Goal: Find specific page/section: Find specific page/section

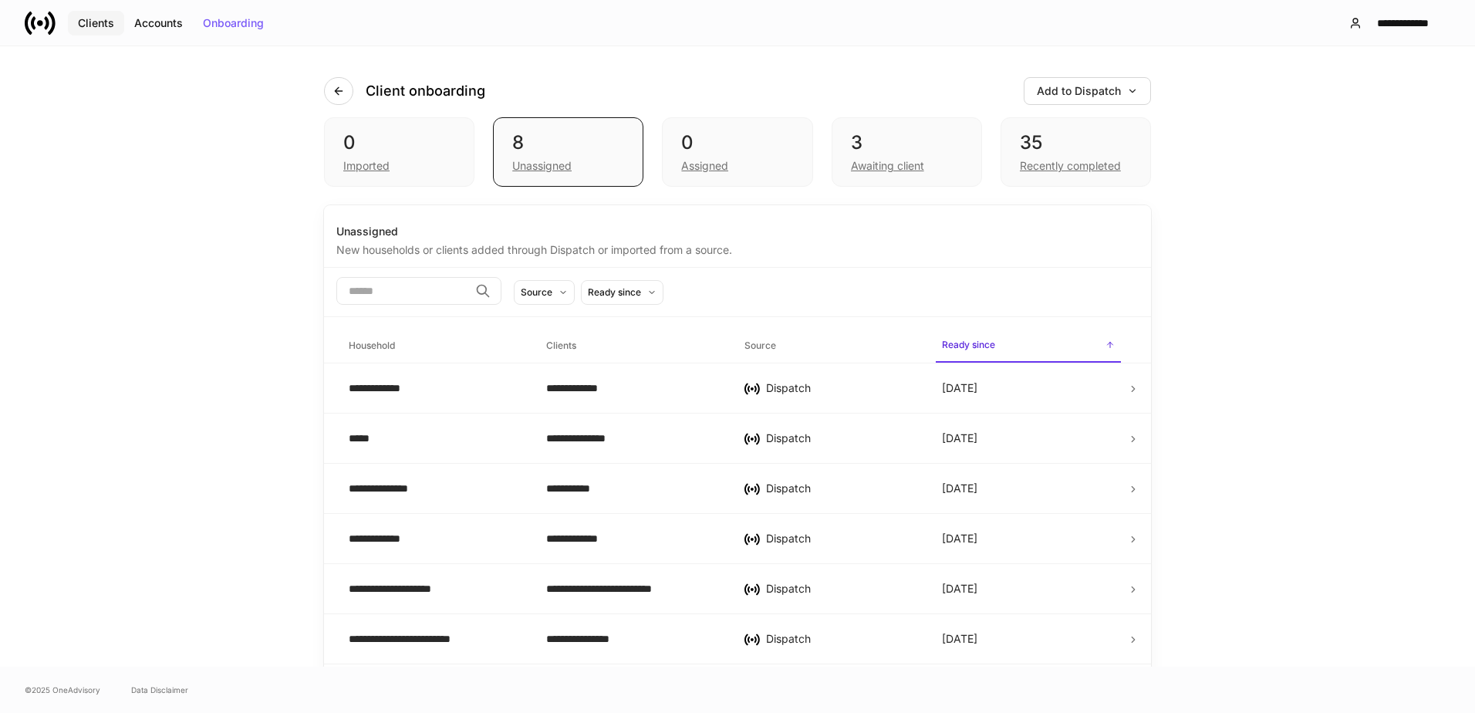
click at [96, 27] on div "Clients" at bounding box center [96, 23] width 36 height 11
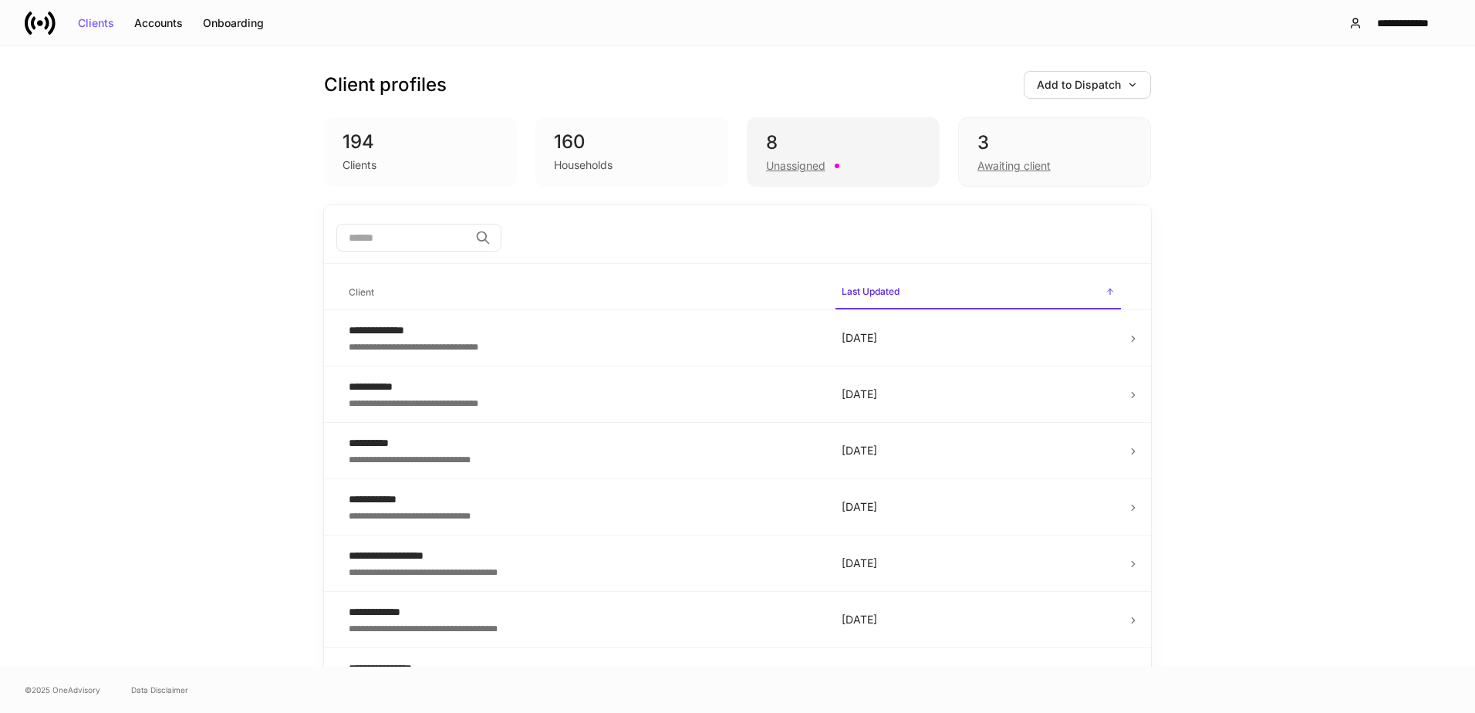
click at [853, 144] on div "8" at bounding box center [843, 142] width 154 height 25
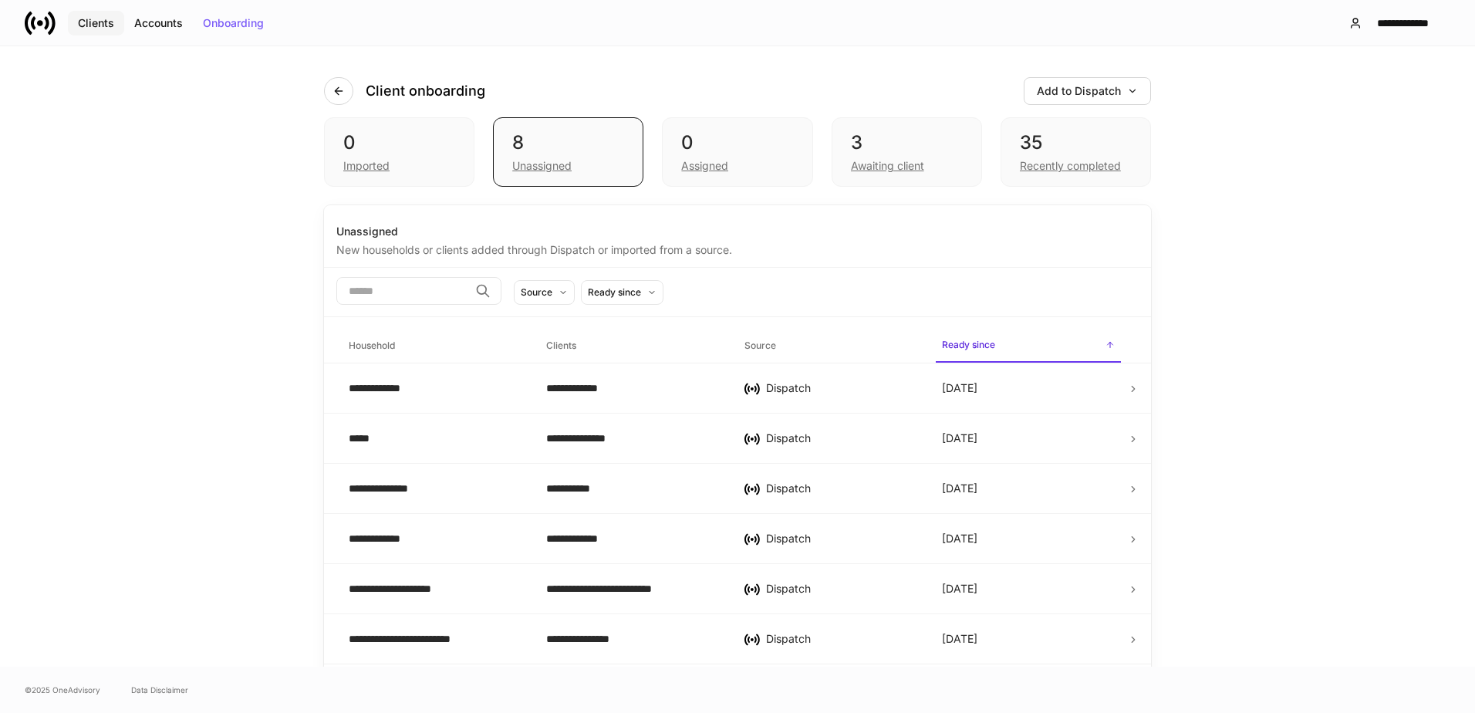
click at [92, 28] on div "Clients" at bounding box center [96, 23] width 36 height 11
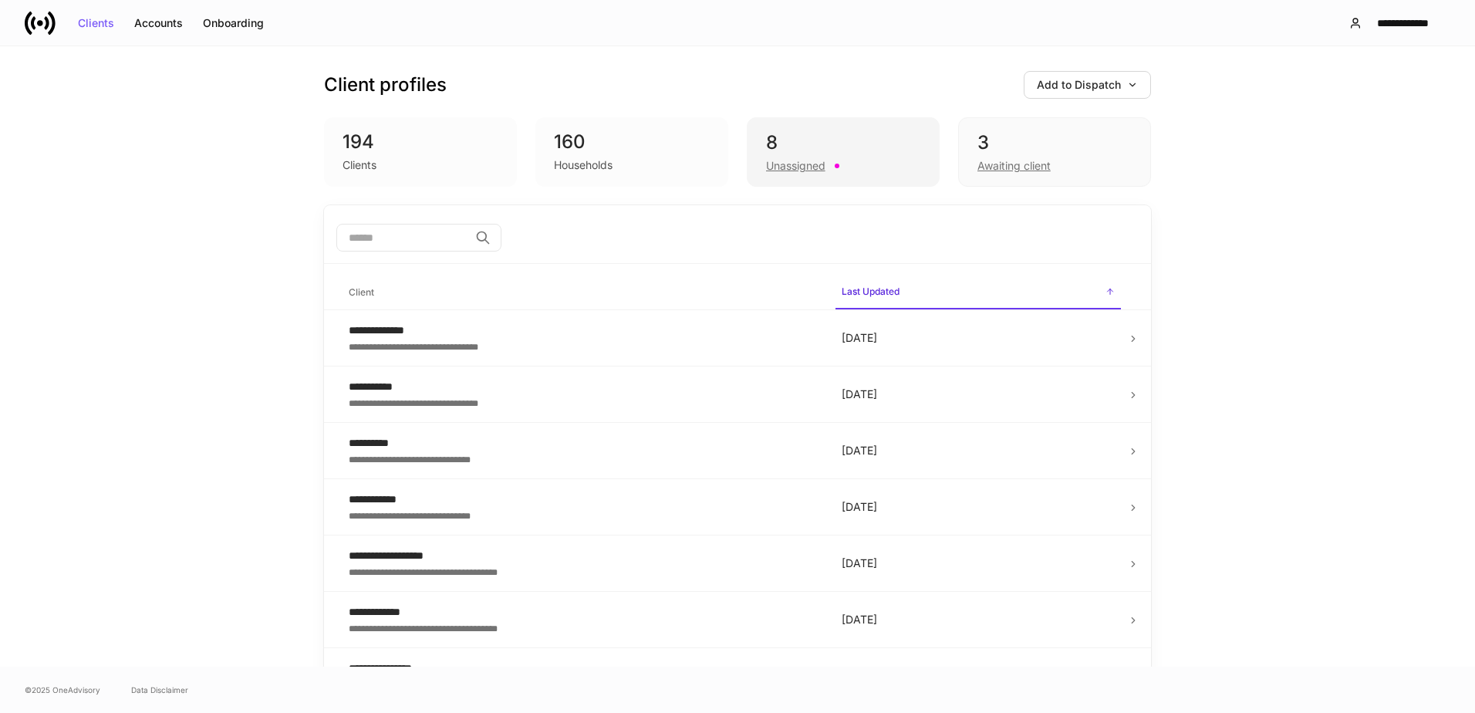
click at [804, 150] on div "8" at bounding box center [843, 142] width 154 height 25
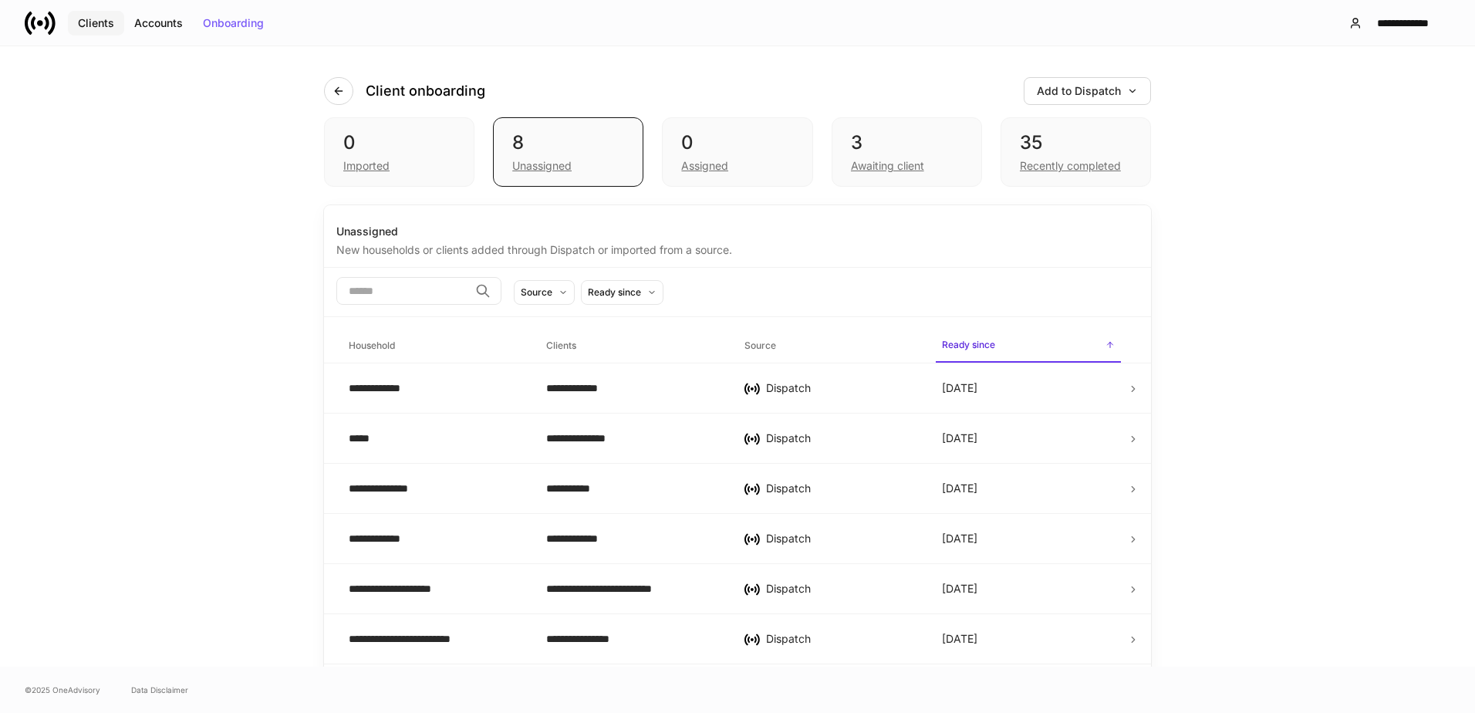
click at [86, 25] on div "Clients" at bounding box center [96, 23] width 36 height 11
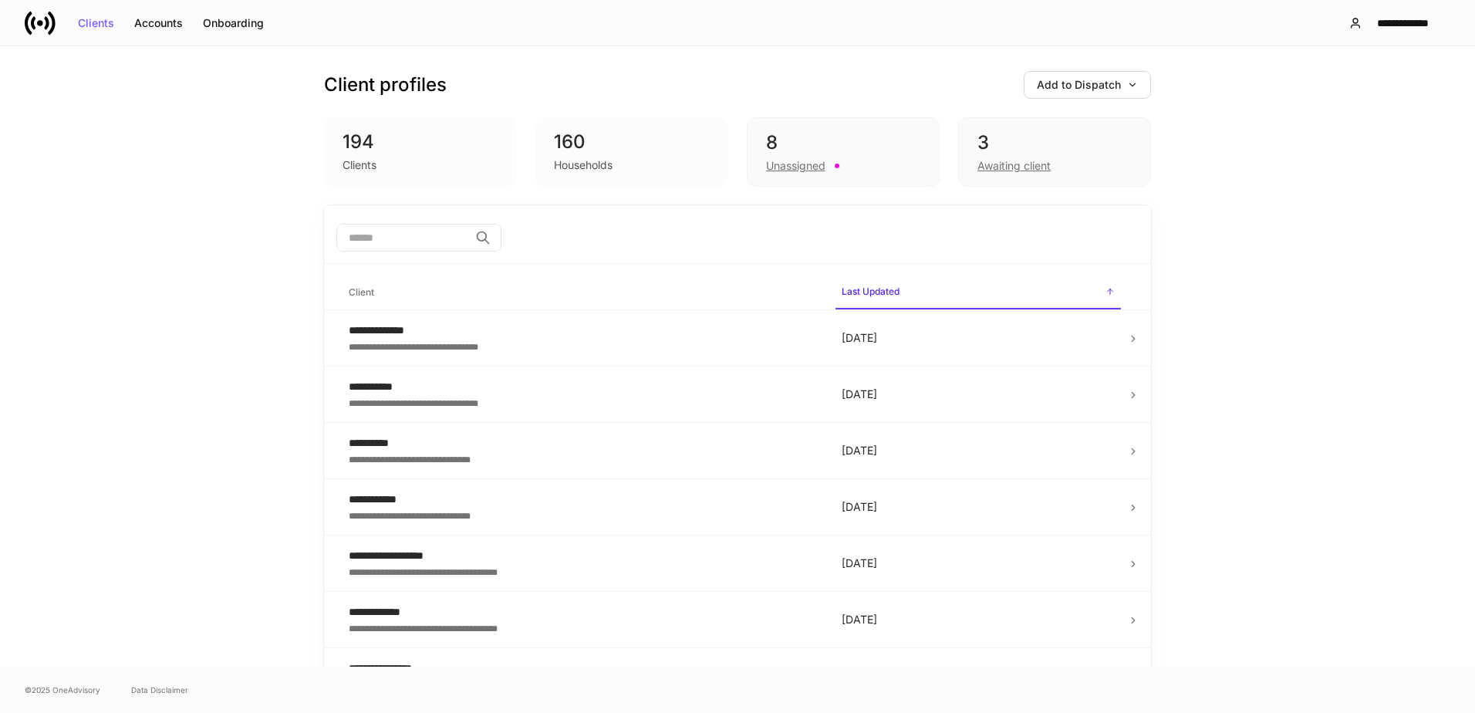
click at [114, 433] on div "**********" at bounding box center [737, 356] width 1475 height 620
